Goal: Communication & Community: Answer question/provide support

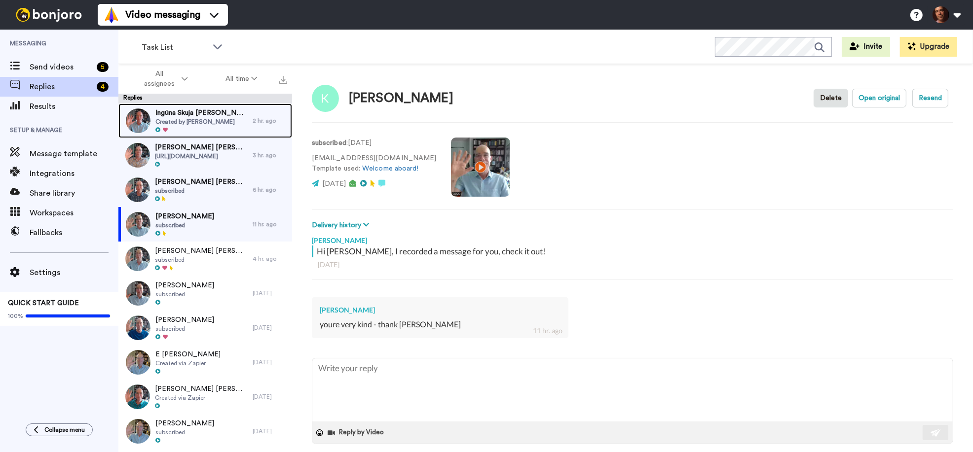
click at [219, 121] on span "Created by Brainard Carey" at bounding box center [201, 122] width 92 height 8
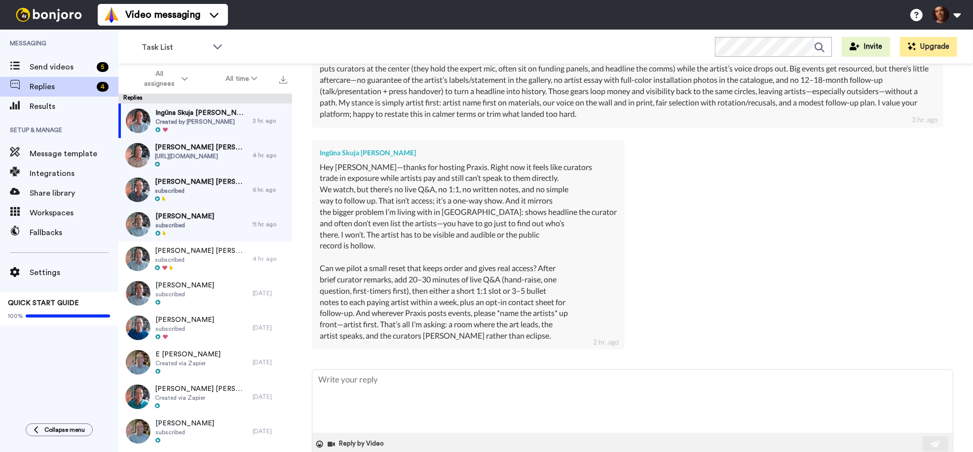
scroll to position [387, 0]
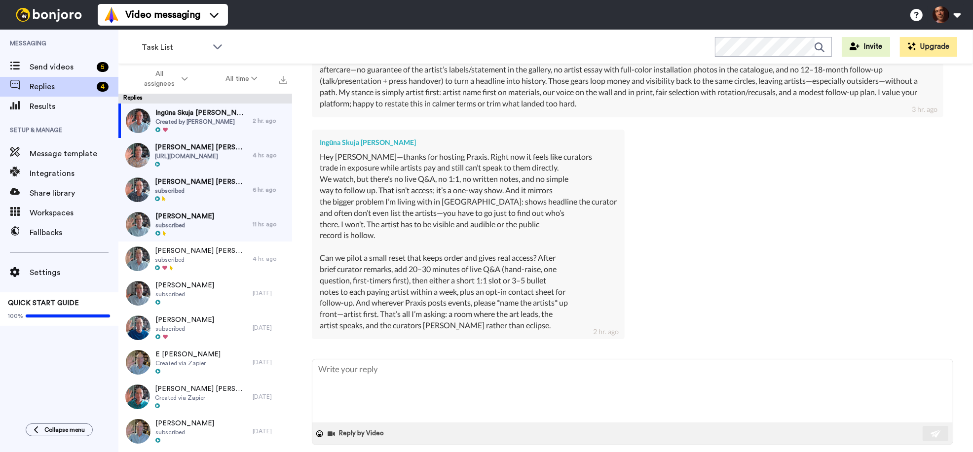
type textarea "x"
click at [64, 70] on span "Send videos" at bounding box center [61, 67] width 63 height 12
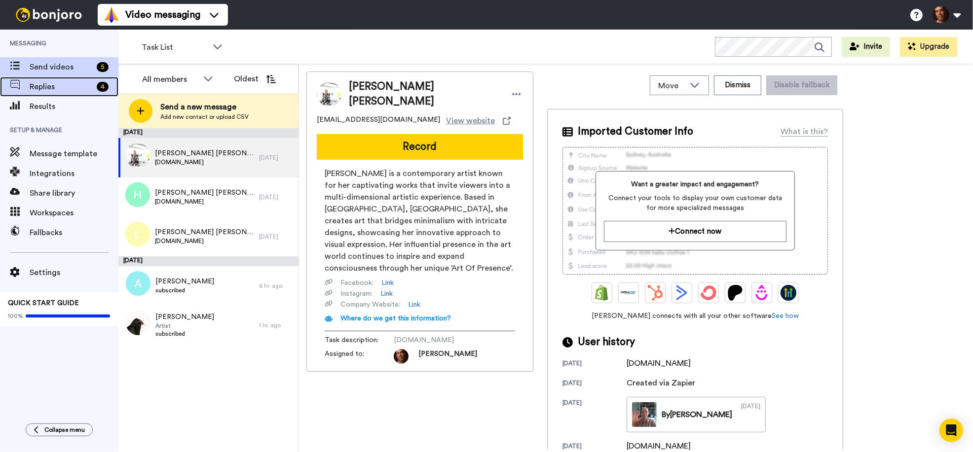
click at [62, 87] on span "Replies" at bounding box center [61, 87] width 63 height 12
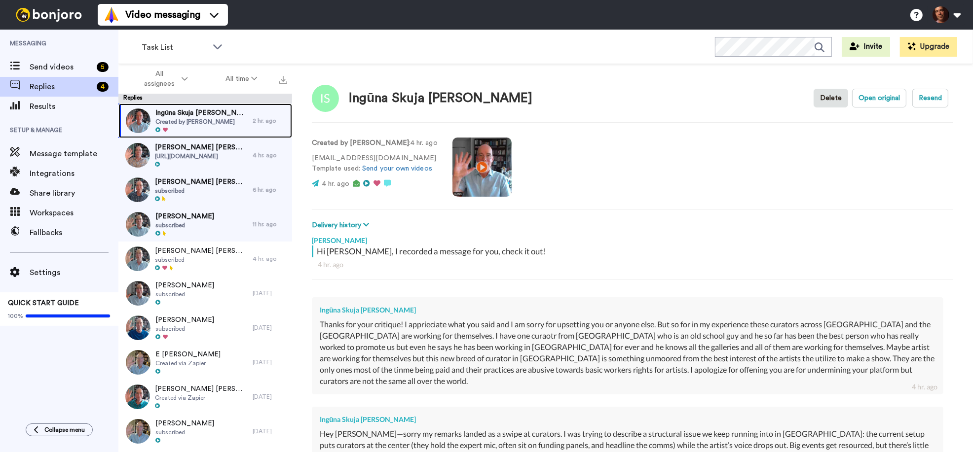
click at [178, 117] on span "Ingūna Skuja [PERSON_NAME]" at bounding box center [201, 113] width 92 height 10
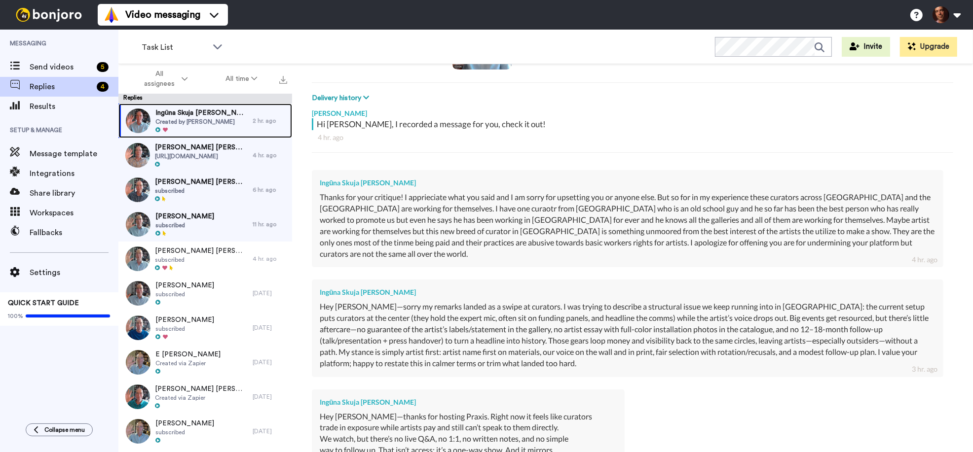
scroll to position [387, 0]
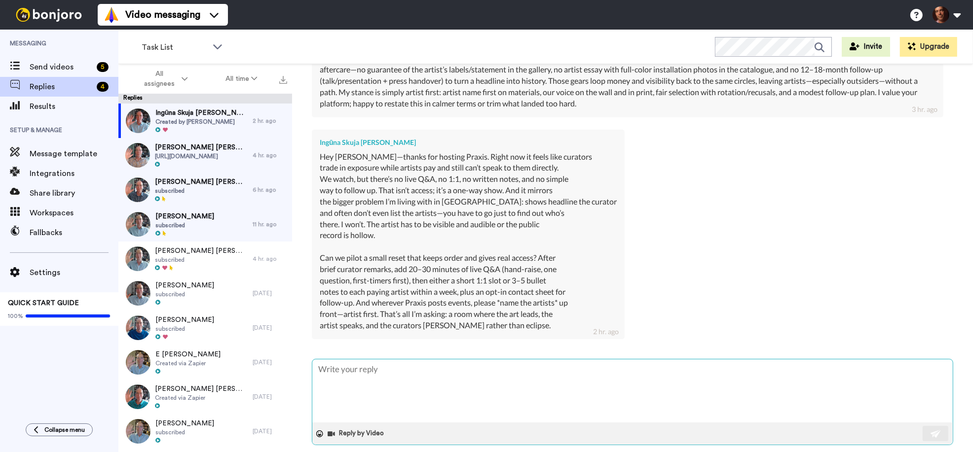
click at [380, 366] on textarea at bounding box center [632, 391] width 640 height 63
type textarea "x"
type textarea "I"
type textarea "x"
type textarea "I"
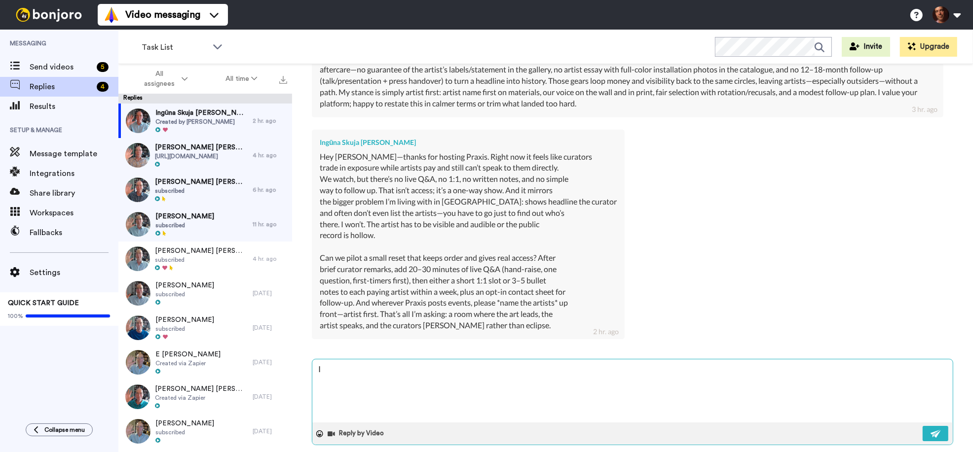
type textarea "x"
type textarea "I u"
type textarea "x"
type textarea "I un"
type textarea "x"
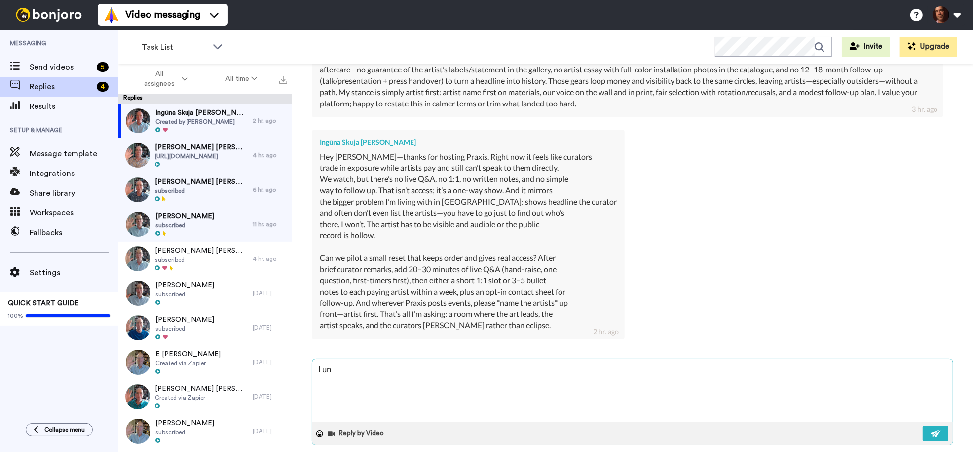
type textarea "I und"
type textarea "x"
type textarea "I unde"
type textarea "x"
type textarea "I under"
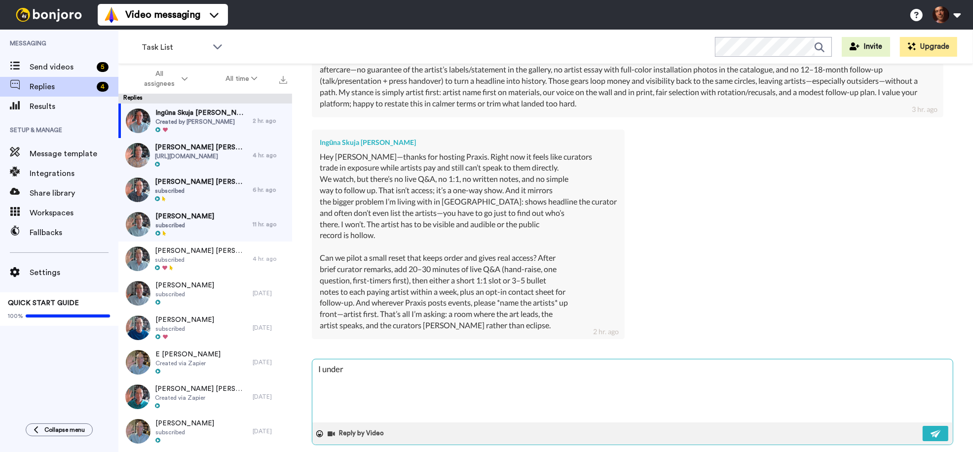
type textarea "x"
type textarea "I unders"
type textarea "x"
type textarea "I underst"
type textarea "x"
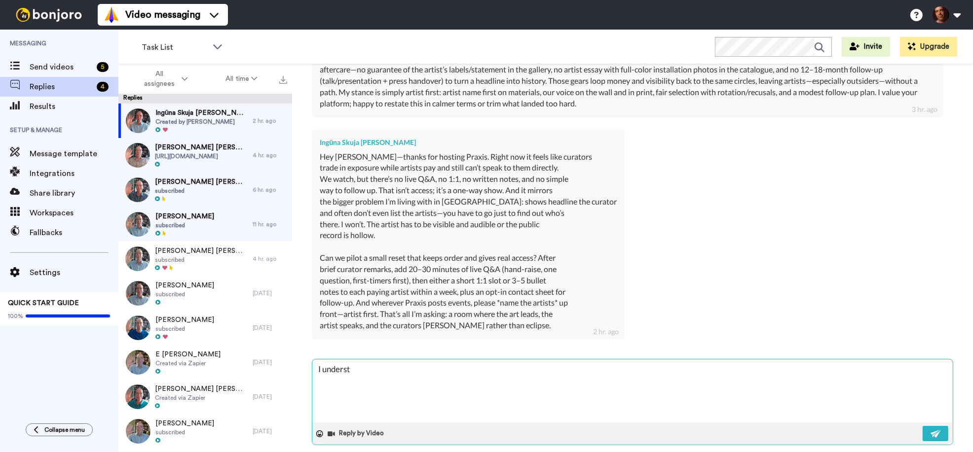
type textarea "I understa"
type textarea "x"
type textarea "I understan"
type textarea "x"
type textarea "I understand"
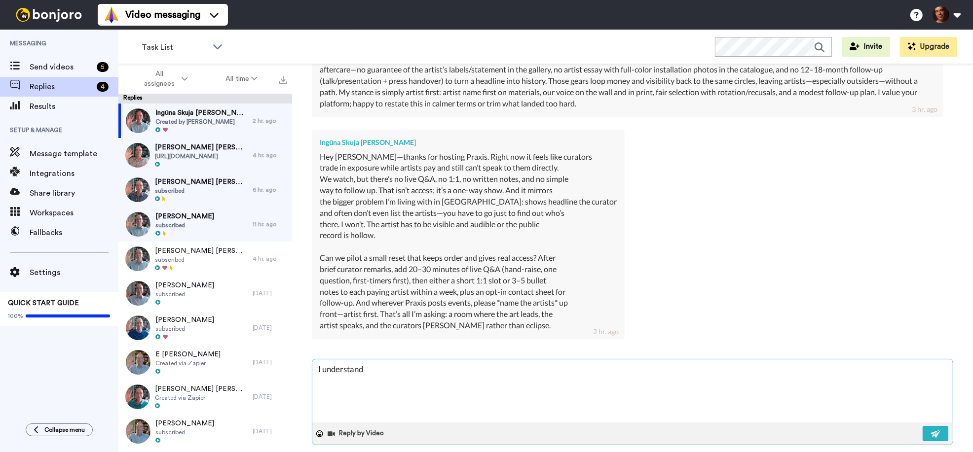
type textarea "x"
type textarea "I understand."
type textarea "x"
type textarea "I understand."
type textarea "x"
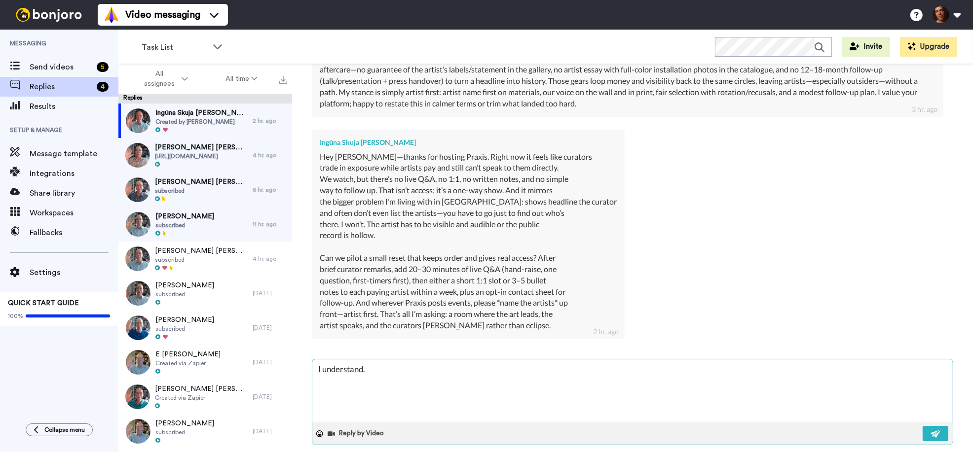
type textarea "I understand. I"
type textarea "x"
type textarea "I understand. In"
type textarea "x"
type textarea "I understand. In"
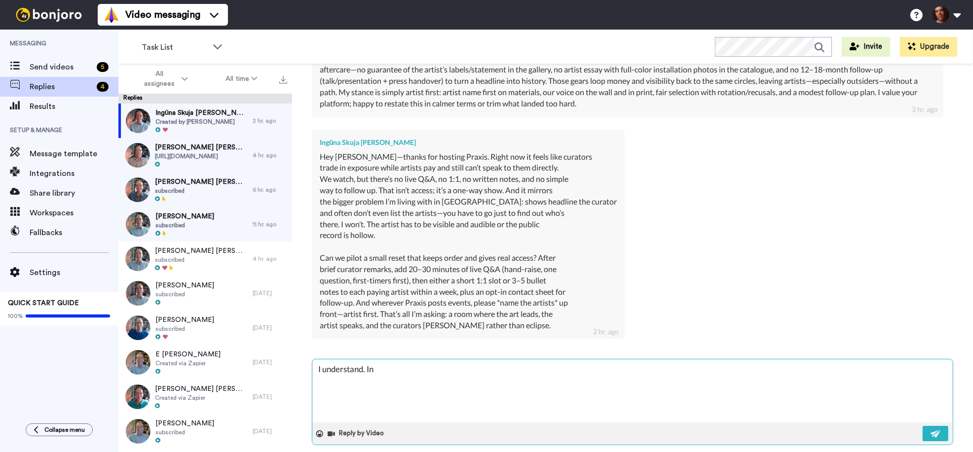
type textarea "x"
type textarea "I understand. In t"
type textarea "x"
type textarea "I understand. In te"
type textarea "x"
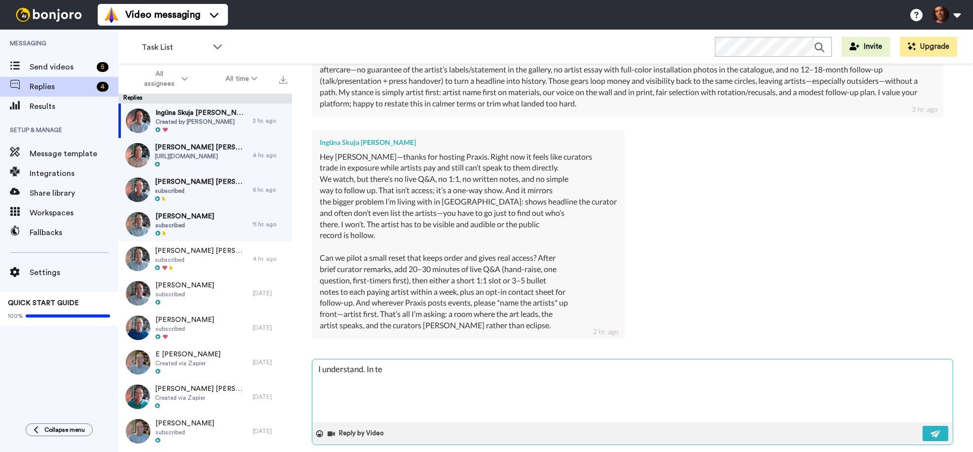
type textarea "I understand. In ter"
type textarea "x"
type textarea "I understand. In term"
type textarea "x"
type textarea "I understand. In terms"
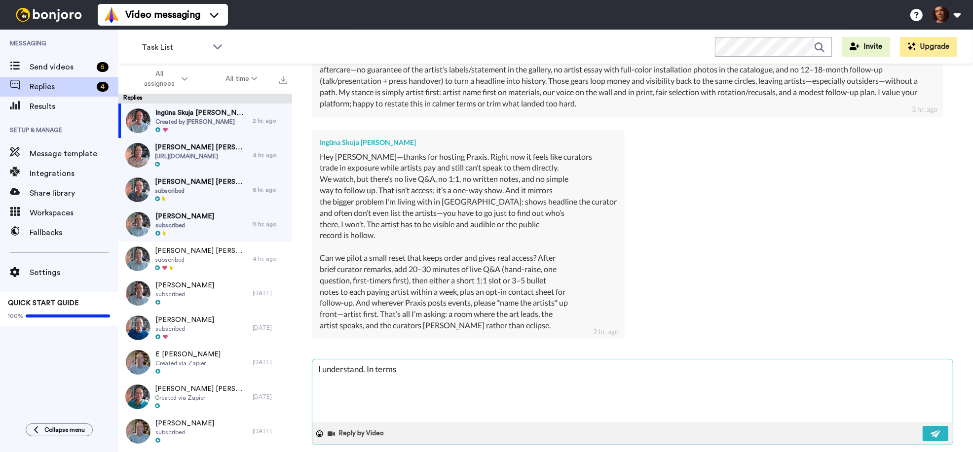
type textarea "x"
type textarea "I understand. In terms"
type textarea "x"
type textarea "I understand. In terms o"
type textarea "x"
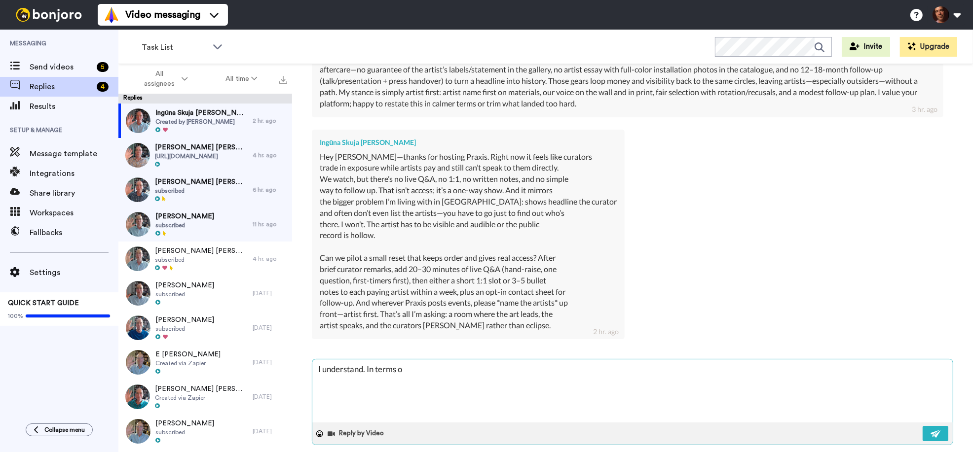
type textarea "I understand. In terms of"
type textarea "x"
type textarea "I understand. In terms of"
type textarea "x"
type textarea "I understand. In terms of t"
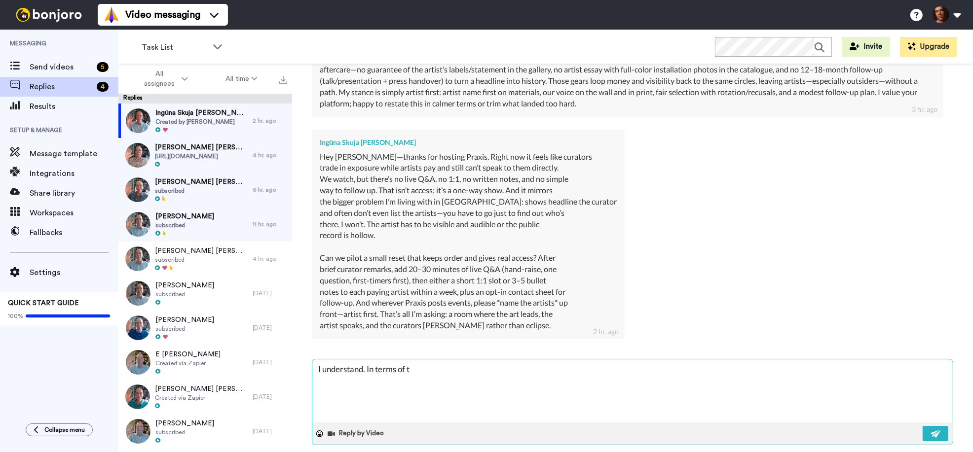
type textarea "x"
type textarea "I understand. In terms of th"
type textarea "x"
type textarea "I understand. In terms of the"
type textarea "x"
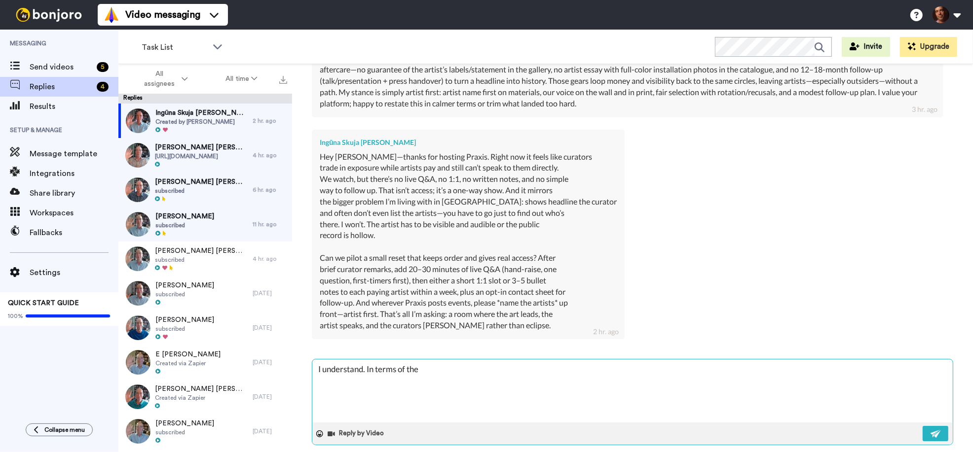
type textarea "I understand. In terms of the"
type textarea "x"
type textarea "I understand. In terms of the f"
type textarea "x"
type textarea "I understand. In terms of the fo"
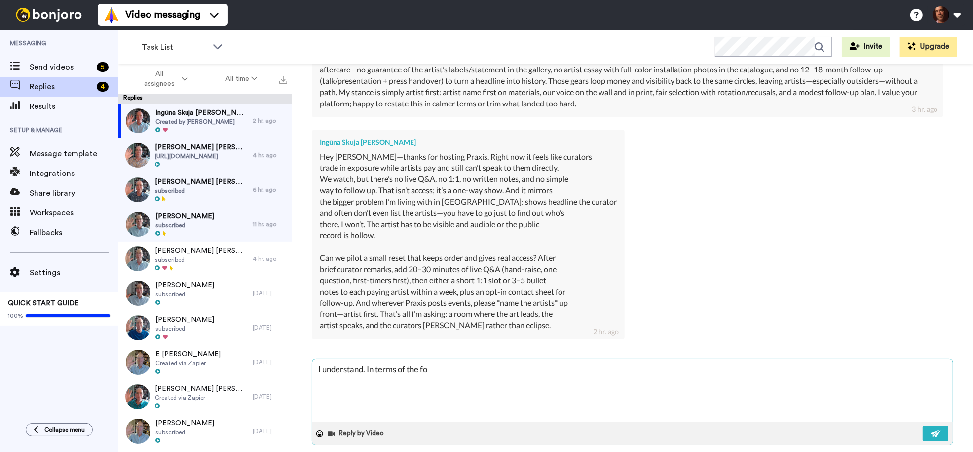
type textarea "x"
type textarea "I understand. In terms of the for"
type textarea "x"
type textarea "I understand. In terms of the form"
type textarea "x"
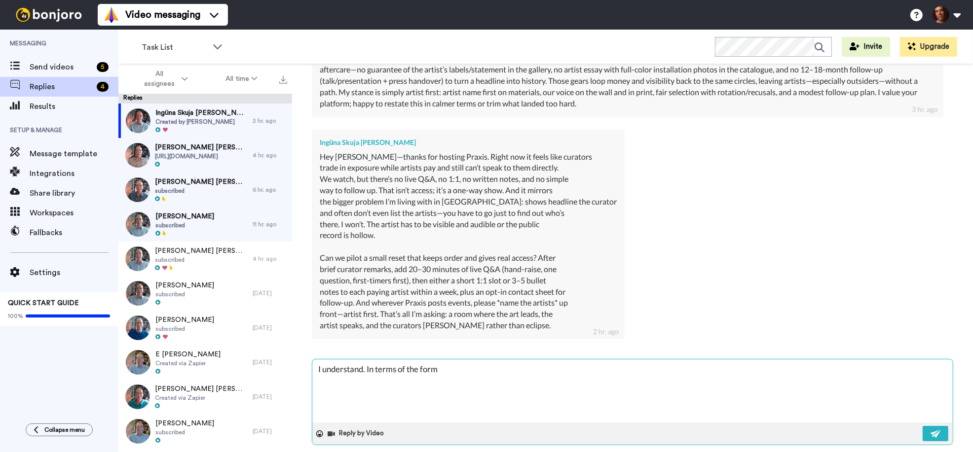
type textarea "I understand. In terms of the forma"
type textarea "x"
type textarea "I understand. In terms of the format"
type textarea "x"
type textarea "I understand. In terms of the format"
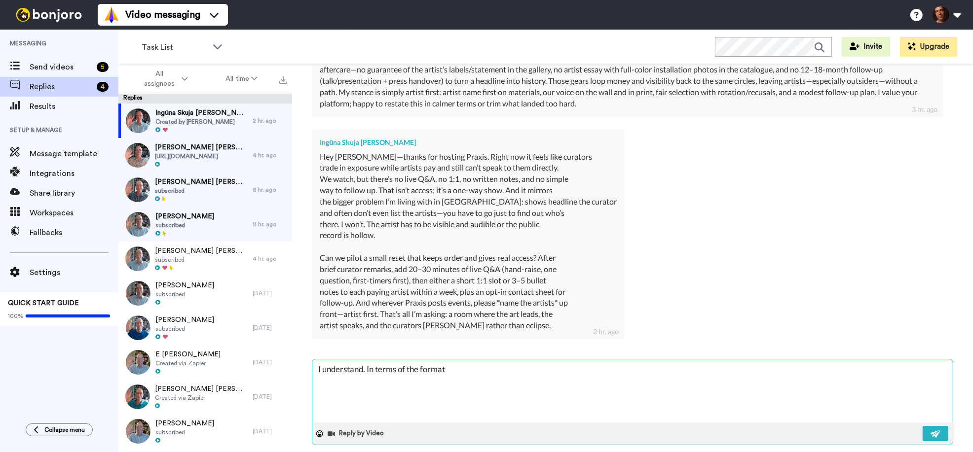
type textarea "x"
type textarea "I understand. In terms of the format a"
type textarea "x"
type textarea "I understand. In terms of the format ad"
type textarea "x"
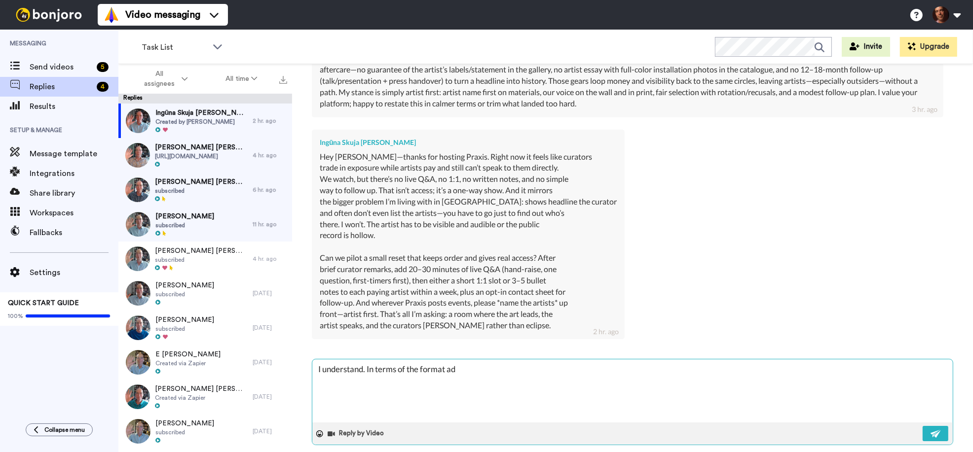
type textarea "I understand. In terms of the format adj"
type textarea "x"
type textarea "I understand. In terms of the format adju"
type textarea "x"
type textarea "I understand. In terms of the format adjus"
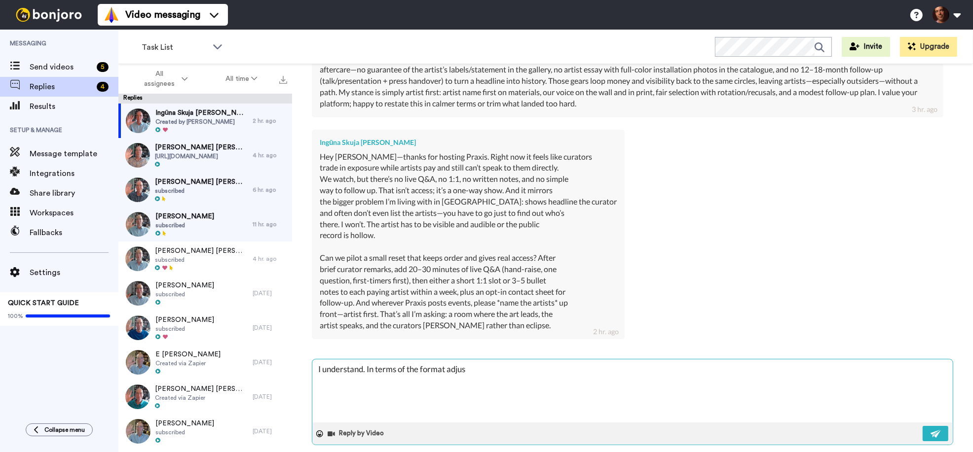
type textarea "x"
type textarea "I understand. In terms of the format adjust"
type textarea "x"
type textarea "I understand. In terms of the format adjustm"
type textarea "x"
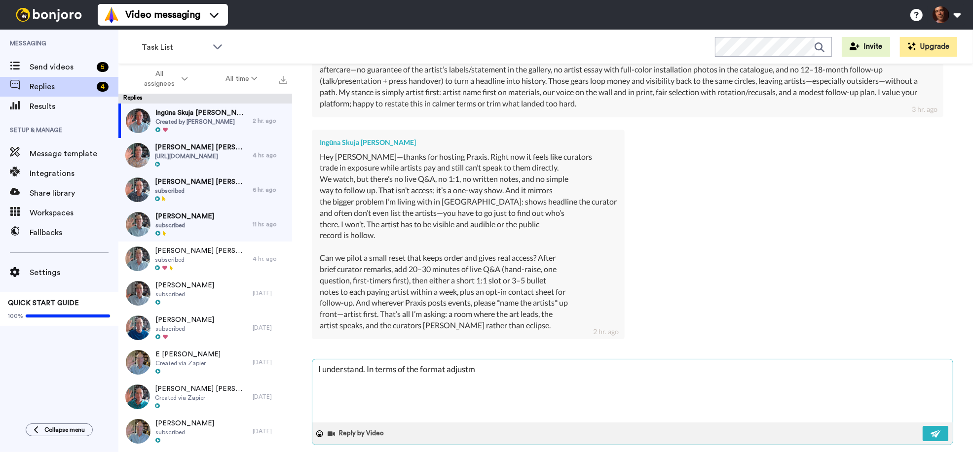
type textarea "I understand. In terms of the format adjustme"
type textarea "x"
type textarea "I understand. In terms of the format adjustmen"
type textarea "x"
type textarea "I understand. In terms of the format adjustment"
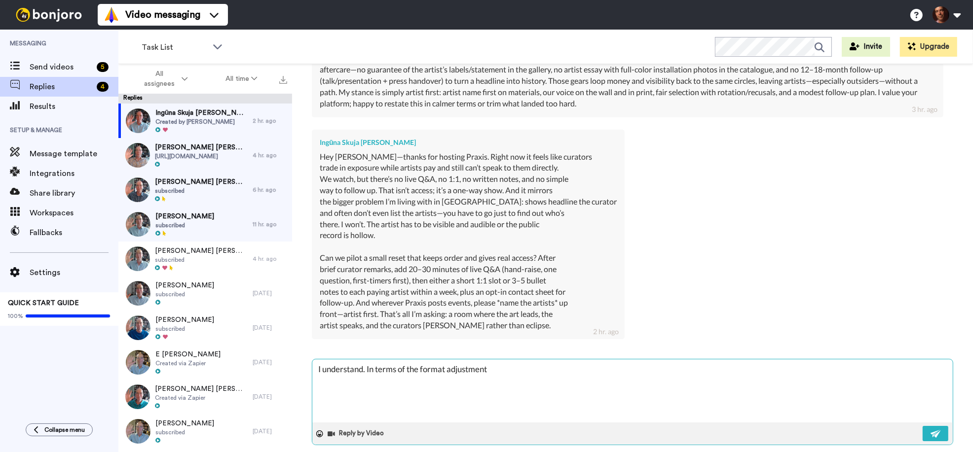
type textarea "x"
type textarea "I understand. In terms of the format adjustment,"
type textarea "x"
type textarea "I understand. In terms of the format adjustment,"
type textarea "x"
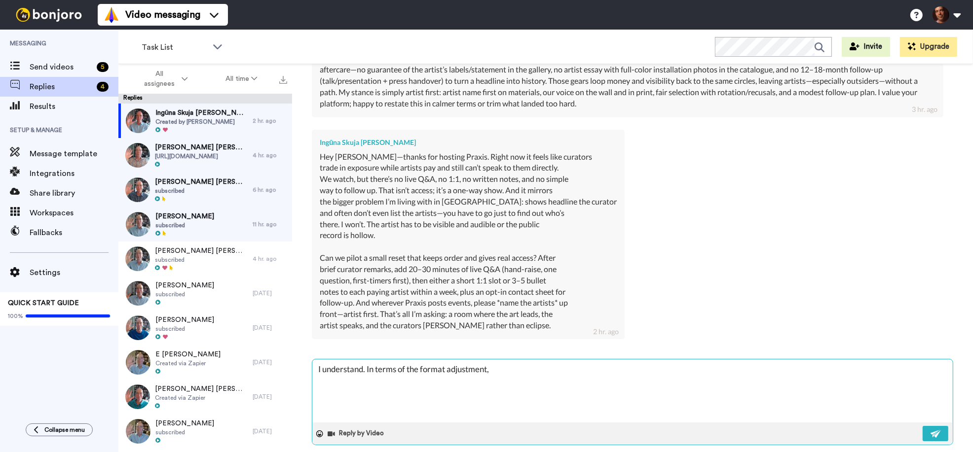
type textarea "I understand. In terms of the format adjustment, t"
type textarea "x"
type textarea "I understand. In terms of the format adjustment, te"
type textarea "x"
type textarea "I understand. In terms of the format adjustment, tel"
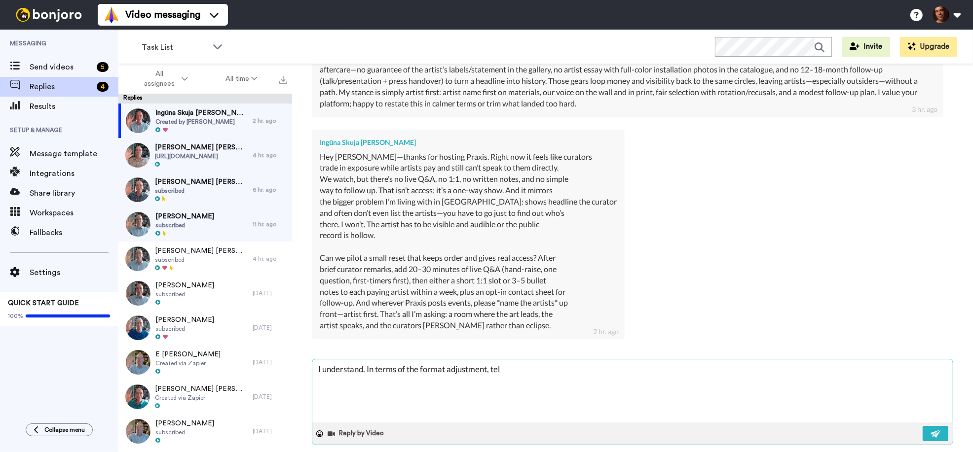
type textarea "x"
type textarea "I understand. In terms of the format adjustment, tell"
type textarea "x"
type textarea "I understand. In terms of the format adjustment, tell"
type textarea "x"
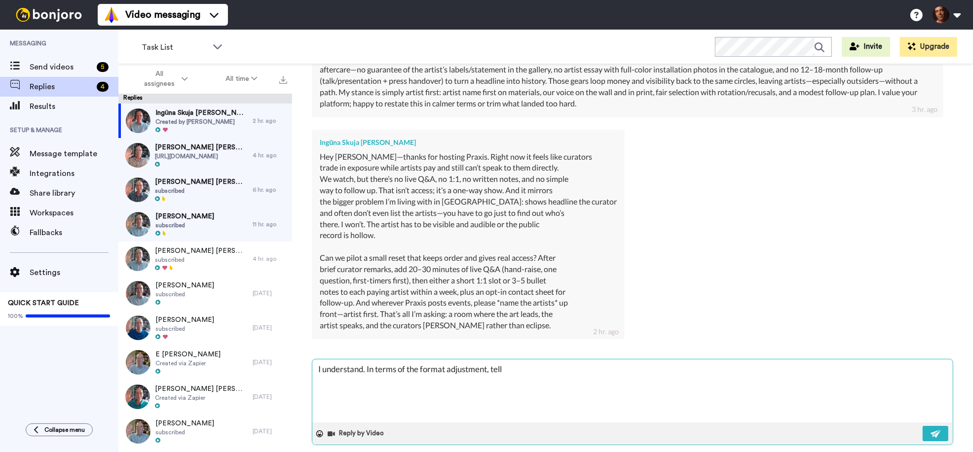
type textarea "I understand. In terms of the format adjustment, tell ,"
type textarea "x"
type textarea "I understand. In terms of the format adjustment, tell ,e"
type textarea "x"
type textarea "I understand. In terms of the format adjustment, tell ,"
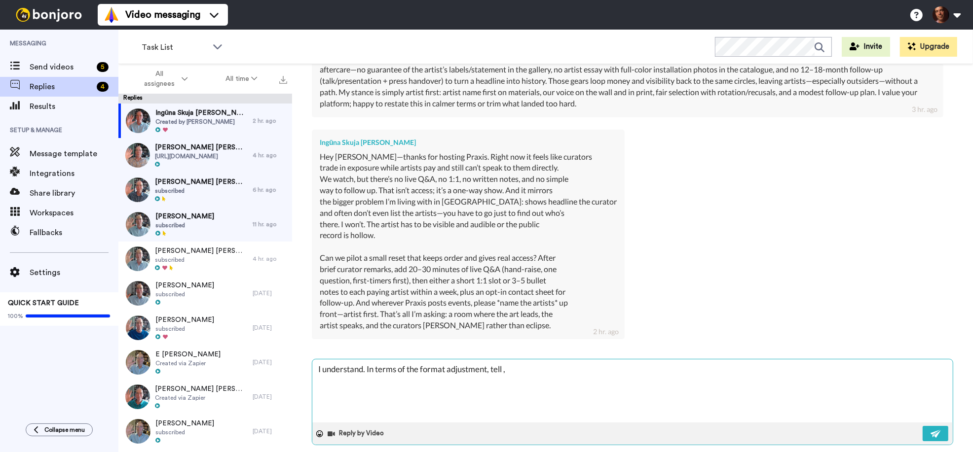
type textarea "x"
type textarea "I understand. In terms of the format adjustment, tell"
type textarea "x"
type textarea "I understand. In terms of the format adjustment, tell m"
type textarea "x"
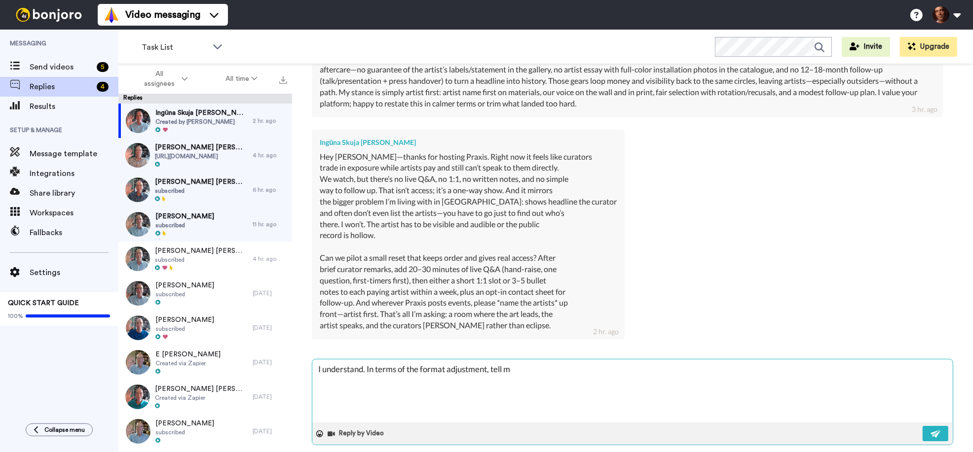
type textarea "I understand. In terms of the format adjustment, tell me"
type textarea "x"
type textarea "I understand. In terms of the format adjustment, tell me"
type textarea "x"
type textarea "I understand. In terms of the format adjustment, tell me m"
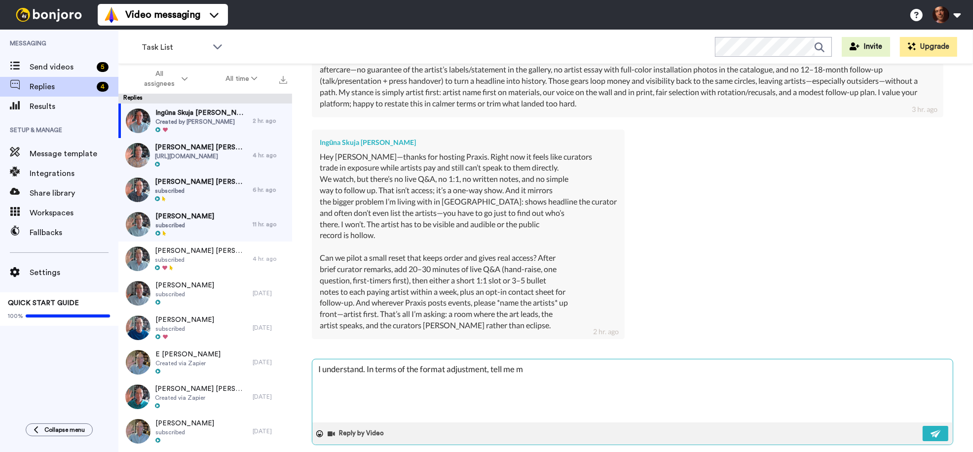
type textarea "x"
type textarea "I understand. In terms of the format adjustment, tell me mo"
type textarea "x"
type textarea "I understand. In terms of the format adjustment, tell me mor"
type textarea "x"
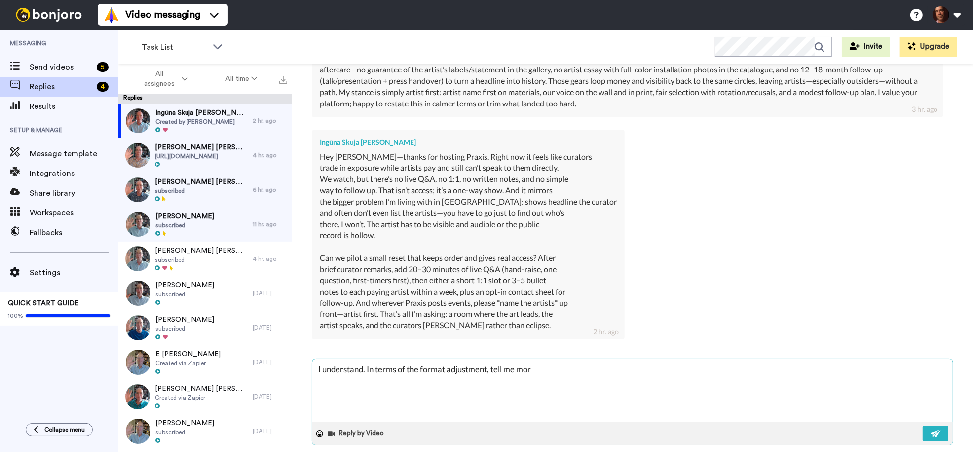
type textarea "I understand. In terms of the format adjustment, tell me more"
type textarea "x"
type textarea "I understand. In terms of the format adjustment, tell me more."
type textarea "x"
type textarea "I understand. In terms of the format adjustment, tell me more."
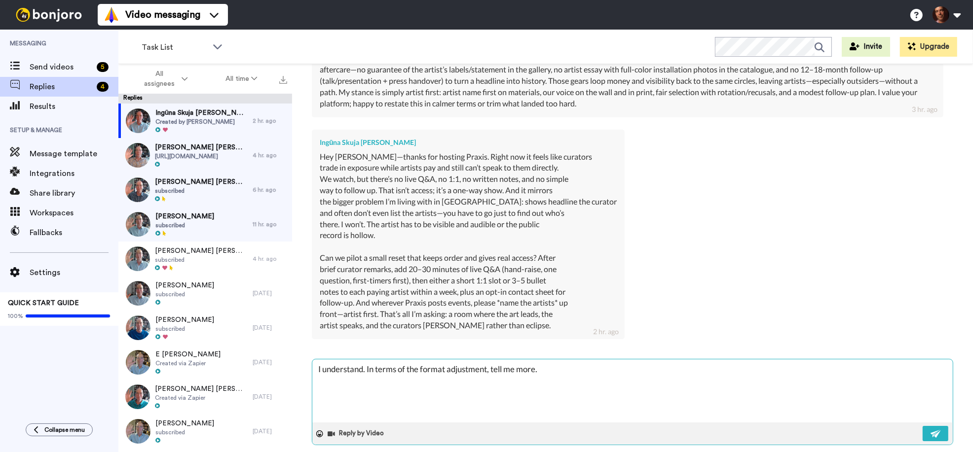
type textarea "x"
type textarea "I understand. In terms of the format adjustment, tell me more. R"
type textarea "x"
type textarea "I understand. In terms of the format adjustment, tell me more. Ri"
type textarea "x"
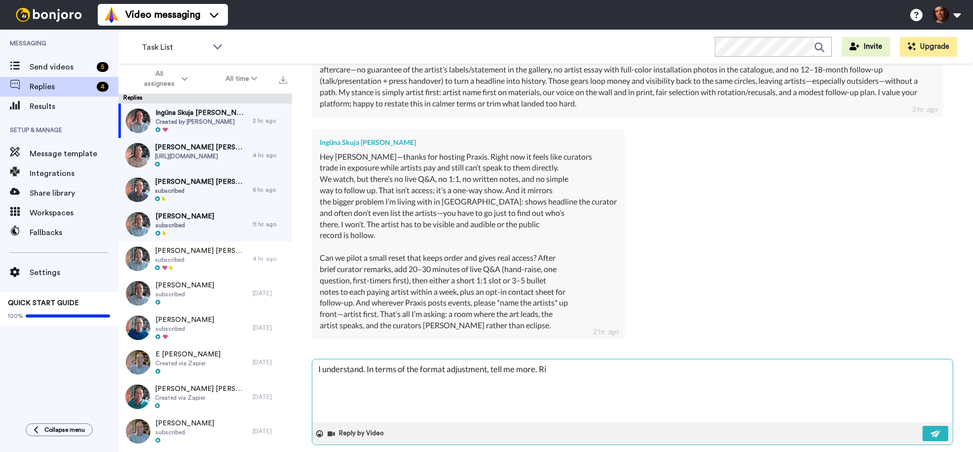
type textarea "I understand. In terms of the format adjustment, tell me more. Rig"
type textarea "x"
type textarea "I understand. In terms of the format adjustment, tell me more. [GEOGRAPHIC_DATA]"
type textarea "x"
type textarea "I understand. In terms of the format adjustment, tell me more. Right"
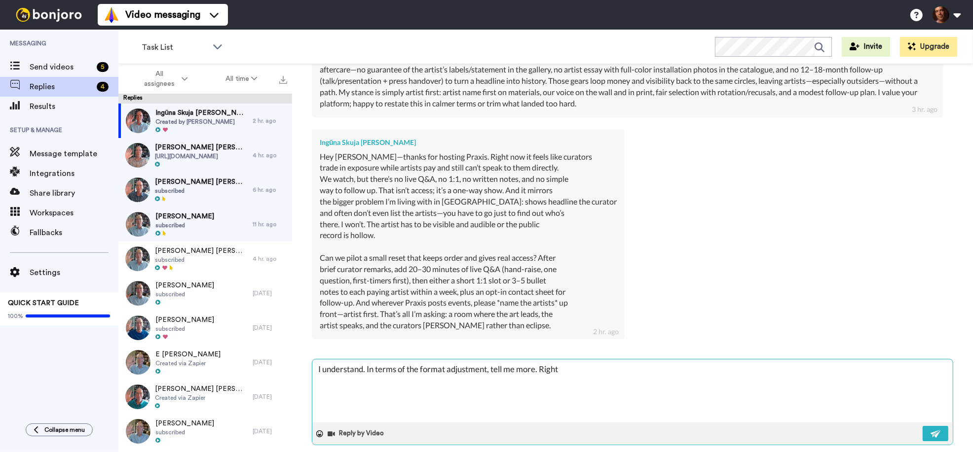
type textarea "x"
type textarea "I understand. In terms of the format adjustment, tell me more. Right"
type textarea "x"
type textarea "I understand. In terms of the format adjustment, tell me more. Right n"
type textarea "x"
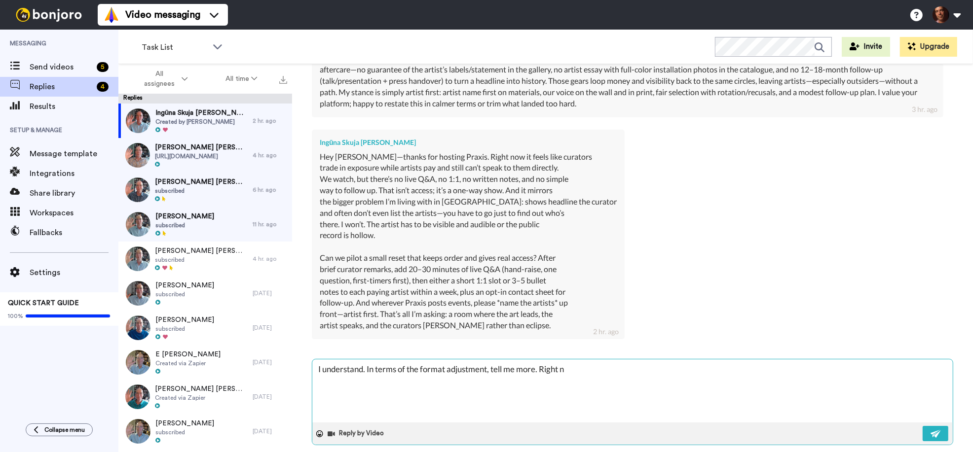
type textarea "I understand. In terms of the format adjustment, tell me more. Right no"
type textarea "x"
type textarea "I understand. In terms of the format adjustment, tell me more. Right now"
type textarea "x"
type textarea "I understand. In terms of the format adjustment, tell me more. Right now"
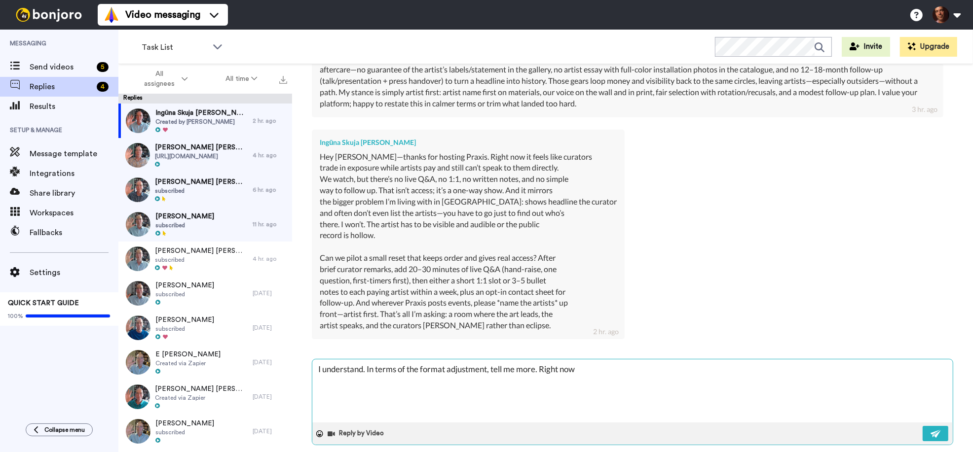
type textarea "x"
type textarea "I understand. In terms of the format adjustment, tell me more. Right now a"
type textarea "x"
type textarea "I understand. In terms of the format adjustment, tell me more. Right now an"
type textarea "x"
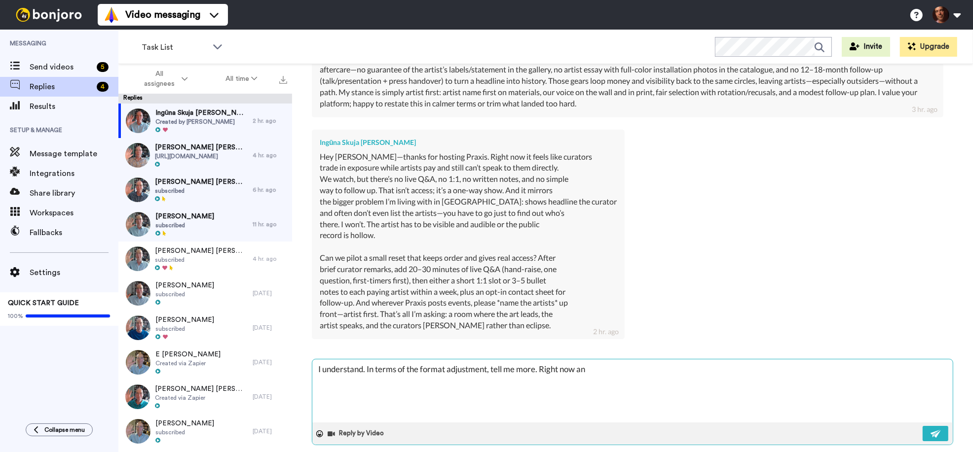
type textarea "I understand. In terms of the format adjustment, tell me more. Right now any"
type textarea "x"
type textarea "I understand. In terms of the format adjustment, tell me more. Right now anyo"
type textarea "x"
type textarea "I understand. In terms of the format adjustment, tell me more. Right now anyon"
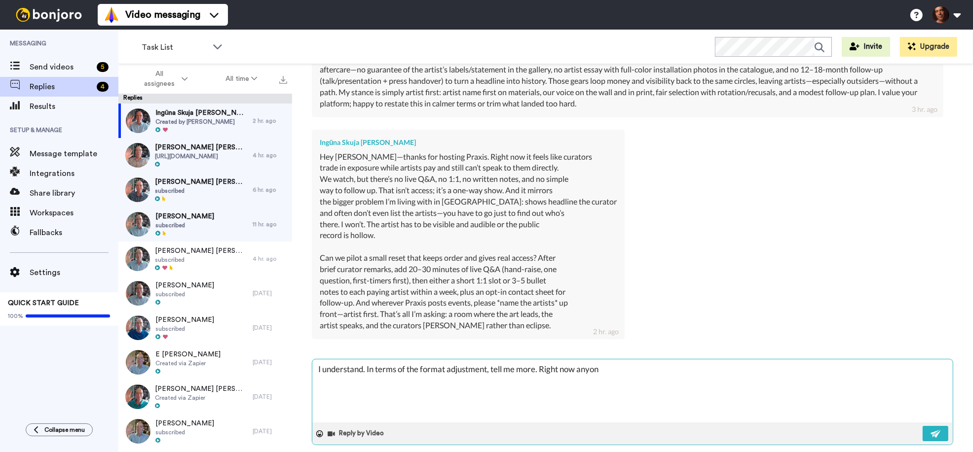
type textarea "x"
type textarea "I understand. In terms of the format adjustment, tell me more. Right now anyone"
type textarea "x"
type textarea "I understand. In terms of the format adjustment, tell me more. Right now anyone"
type textarea "x"
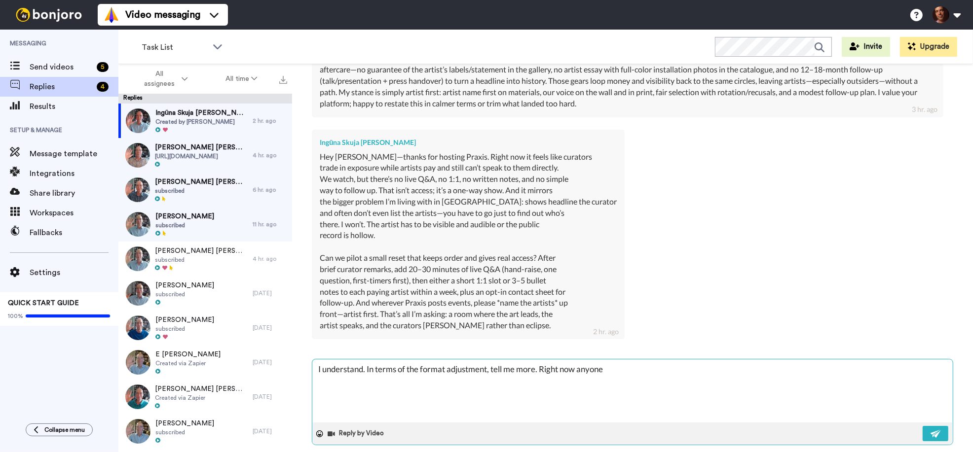
type textarea "I understand. In terms of the format adjustment, tell me more. Right now anyone…"
type textarea "x"
type textarea "I understand. In terms of the format adjustment, tell me more. Right now anyone…"
type textarea "x"
type textarea "I understand. In terms of the format adjustment, tell me more. Right now anyone…"
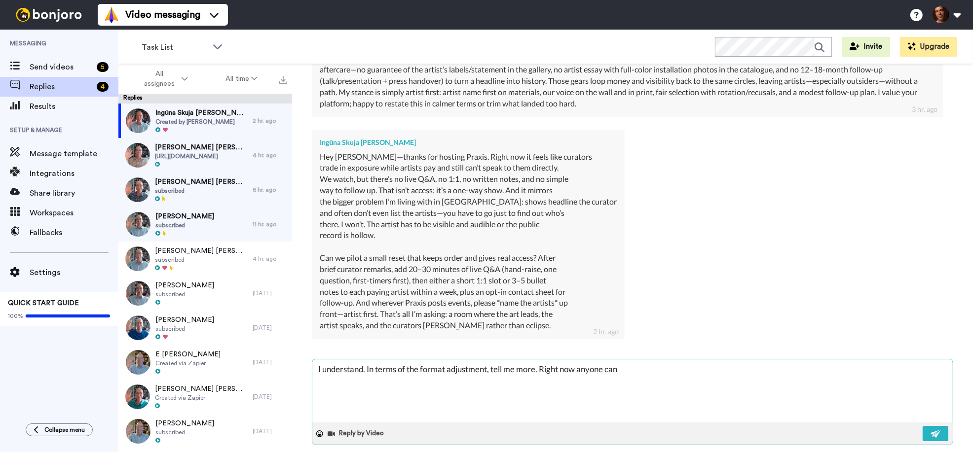
type textarea "x"
type textarea "I understand. In terms of the format adjustment, tell me more. Right now anyone…"
type textarea "x"
type textarea "I understand. In terms of the format adjustment, tell me more. Right now anyone…"
type textarea "x"
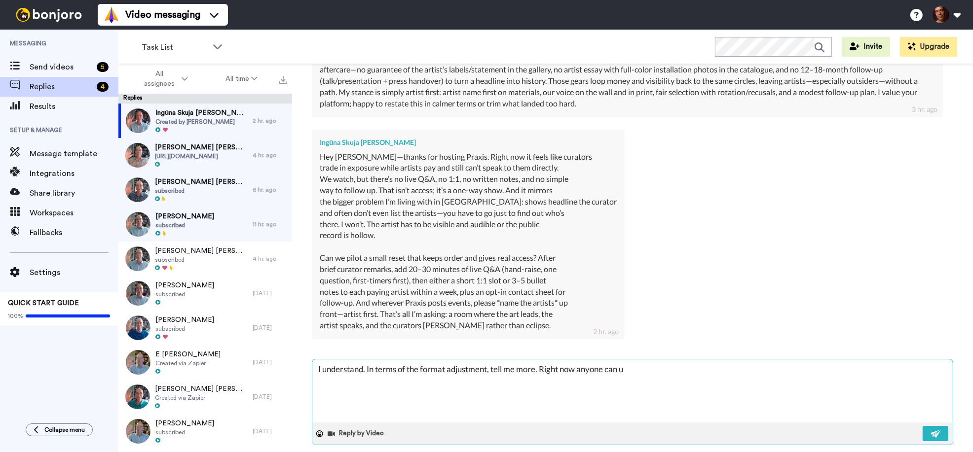
type textarea "I understand. In terms of the format adjustment, tell me more. Right now anyone…"
type textarea "x"
type textarea "I understand. In terms of the format adjustment, tell me more. Right now anyone…"
type textarea "x"
type textarea "I understand. In terms of the format adjustment, tell me more. Right now anyone…"
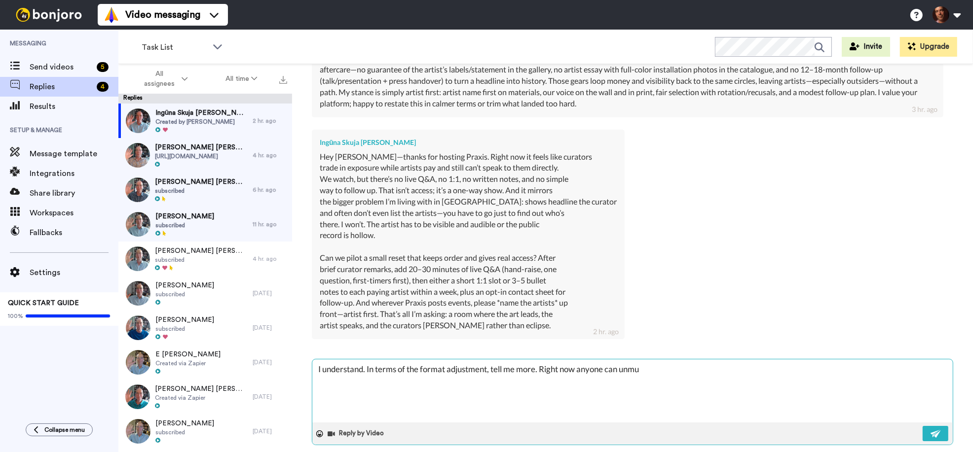
type textarea "x"
type textarea "I understand. In terms of the format adjustment, tell me more. Right now anyone…"
type textarea "x"
type textarea "I understand. In terms of the format adjustment, tell me more. Right now anyone…"
type textarea "x"
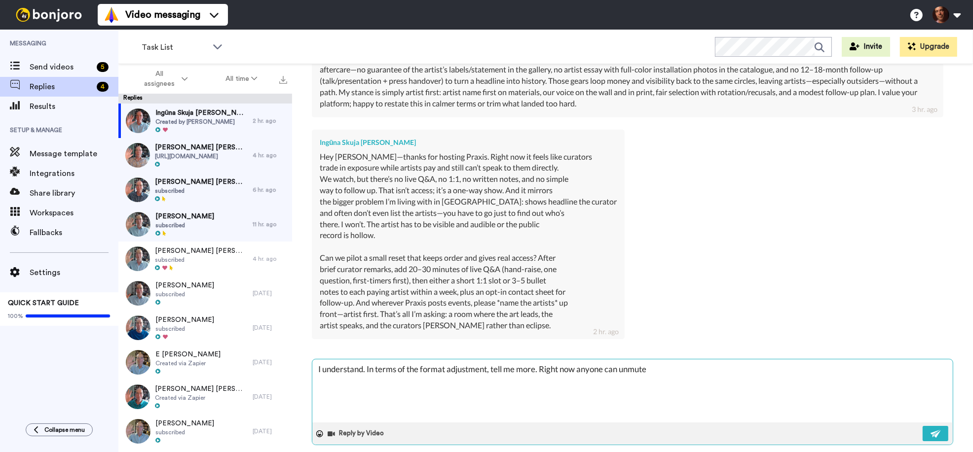
type textarea "I understand. In terms of the format adjustment, tell me more. Right now anyone…"
type textarea "x"
type textarea "I understand. In terms of the format adjustment, tell me more. Right now anyone…"
type textarea "x"
type textarea "I understand. In terms of the format adjustment, tell me more. Right now anyone…"
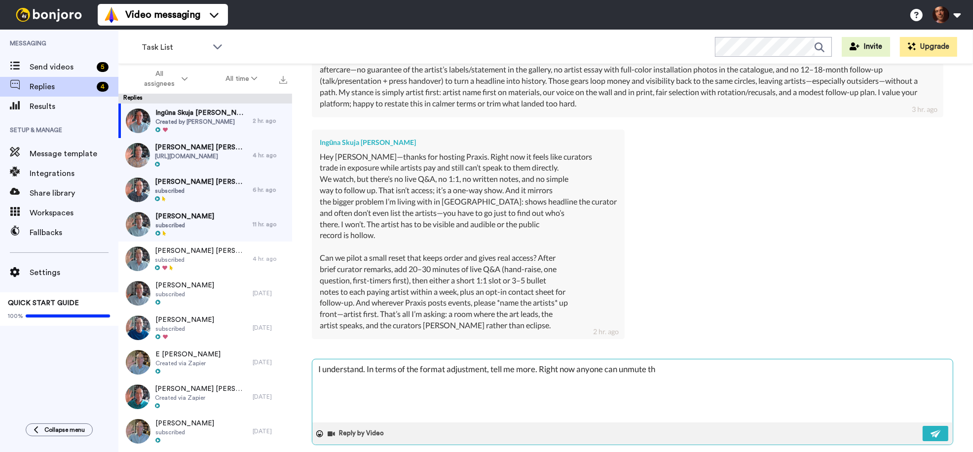
type textarea "x"
type textarea "I understand. In terms of the format adjustment, tell me more. Right now anyone…"
type textarea "x"
type textarea "I understand. In terms of the format adjustment, tell me more. Right now anyone…"
type textarea "x"
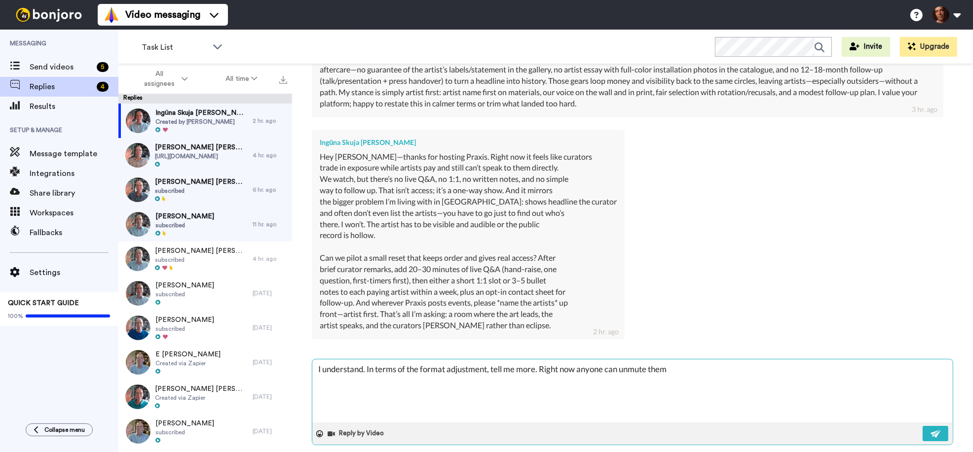
type textarea "I understand. In terms of the format adjustment, tell me more. Right now anyone…"
click at [681, 360] on textarea "I understand. In terms of the format adjustment, tell me more. Right now anyone…" at bounding box center [632, 391] width 640 height 63
click at [759, 360] on textarea "I understand. In terms of the format adjustment, tell me more. Right now anyone…" at bounding box center [632, 391] width 640 height 63
click at [944, 360] on textarea "I understand. In terms of the format adjustment, tell me more. Right now anyone…" at bounding box center [632, 391] width 640 height 63
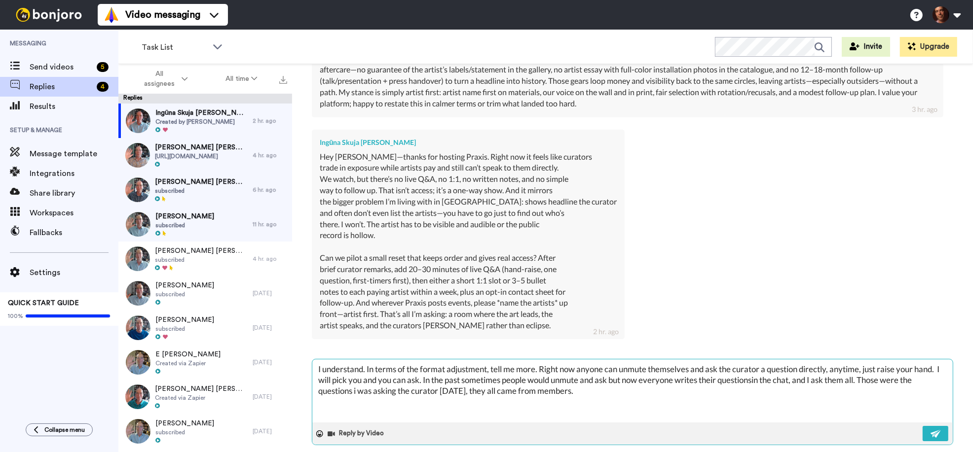
click at [756, 371] on textarea "I understand. In terms of the format adjustment, tell me more. Right now anyone…" at bounding box center [632, 391] width 640 height 63
click at [582, 376] on textarea "I understand. In terms of the format adjustment, tell me more. Right now anyone…" at bounding box center [632, 391] width 640 height 63
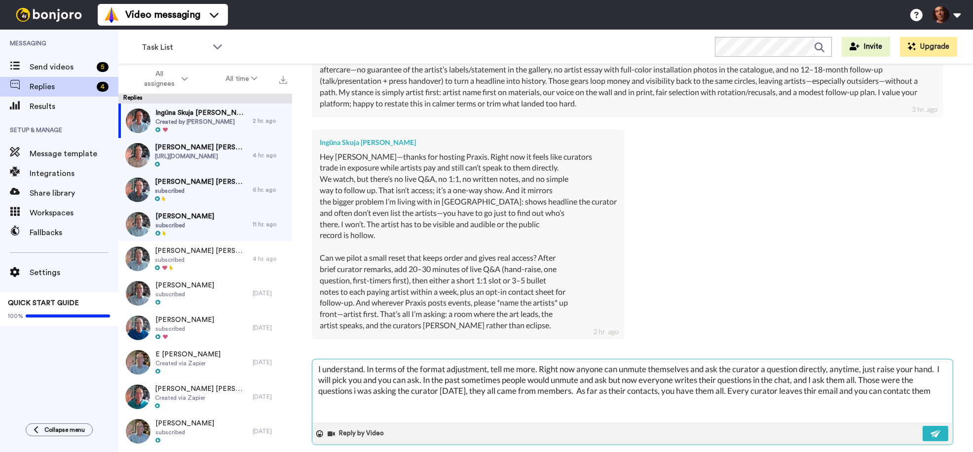
click at [904, 380] on textarea "I understand. In terms of the format adjustment, tell me more. Right now anyone…" at bounding box center [632, 391] width 640 height 63
click at [804, 379] on textarea "I understand. In terms of the format adjustment, tell me more. Right now anyone…" at bounding box center [632, 391] width 640 height 63
click at [937, 378] on textarea "I understand. In terms of the format adjustment, tell me more. Right now anyone…" at bounding box center [632, 391] width 640 height 63
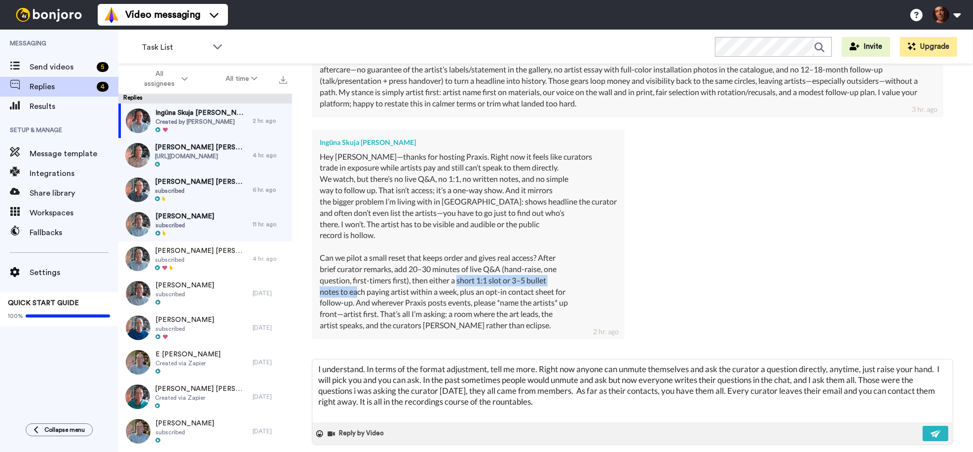
drag, startPoint x: 458, startPoint y: 270, endPoint x: 357, endPoint y: 284, distance: 102.7
click at [357, 284] on div "Hey [PERSON_NAME]—thanks for hosting Praxis. Right now it feels like curators t…" at bounding box center [468, 241] width 297 height 181
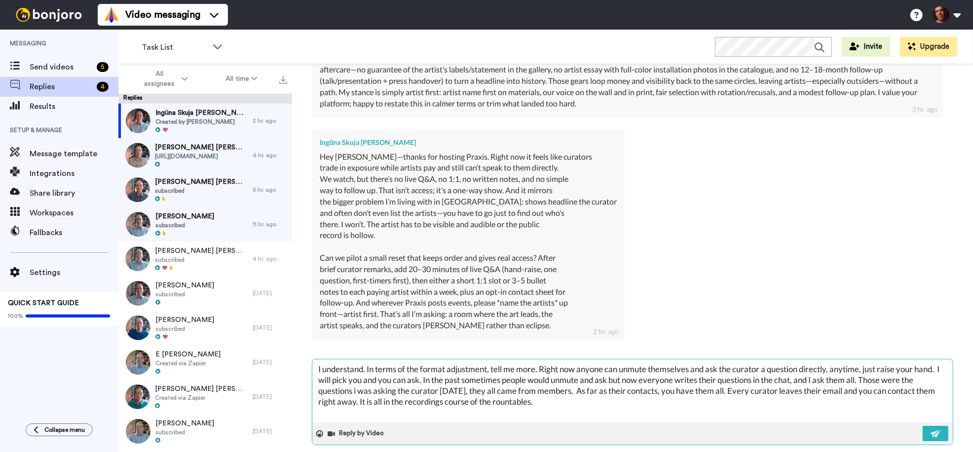
click at [510, 391] on textarea "I understand. In terms of the format adjustment, tell me more. Right now anyone…" at bounding box center [632, 391] width 640 height 63
click at [579, 387] on textarea "I understand. In terms of the format adjustment, tell me more. Right now anyone…" at bounding box center [632, 391] width 640 height 63
click at [420, 368] on textarea "I understand. In terms of the format adjustment, tell me more. Right now anyone…" at bounding box center [632, 391] width 640 height 63
click at [764, 378] on textarea "I understand. In terms of the format adjustment, tell me more. Right now anyone…" at bounding box center [632, 391] width 640 height 63
click at [721, 393] on textarea "I understand. In terms of the format adjustment, tell me more. Right now anyone…" at bounding box center [632, 391] width 640 height 63
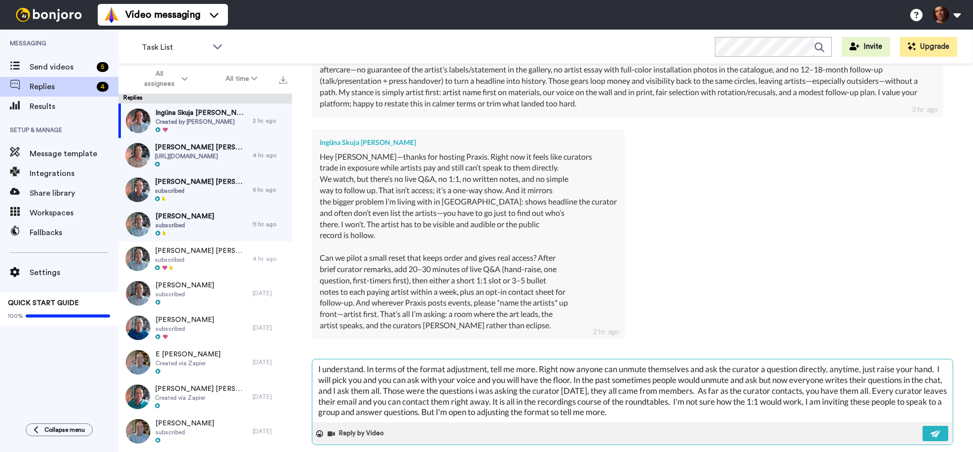
scroll to position [5, 0]
click at [940, 430] on img at bounding box center [936, 434] width 11 height 8
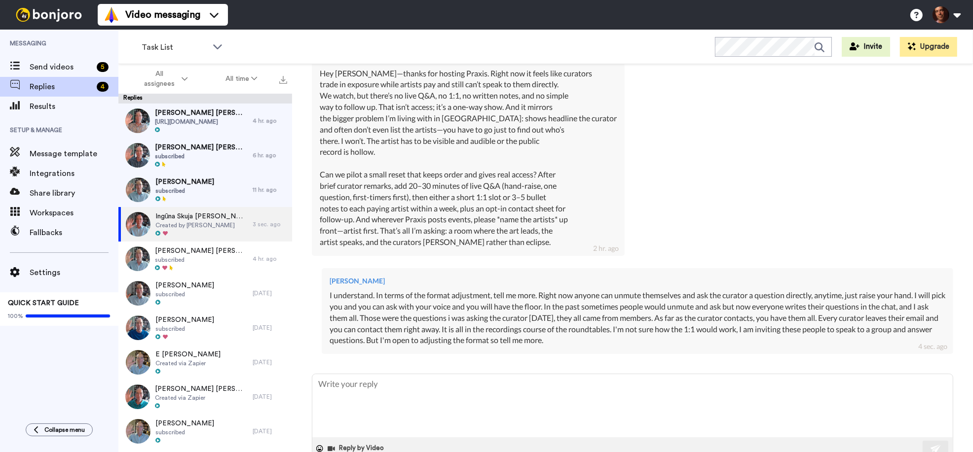
scroll to position [486, 0]
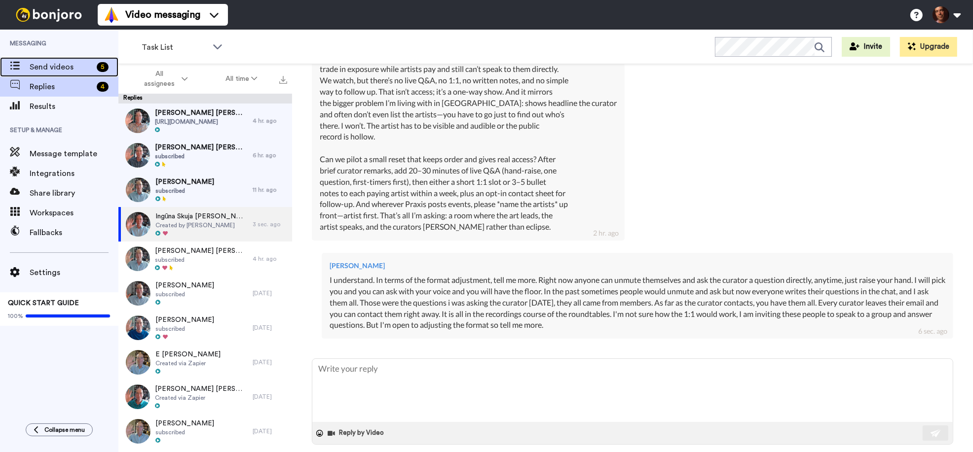
click at [78, 71] on span "Send videos" at bounding box center [61, 67] width 63 height 12
